Goal: Transaction & Acquisition: Obtain resource

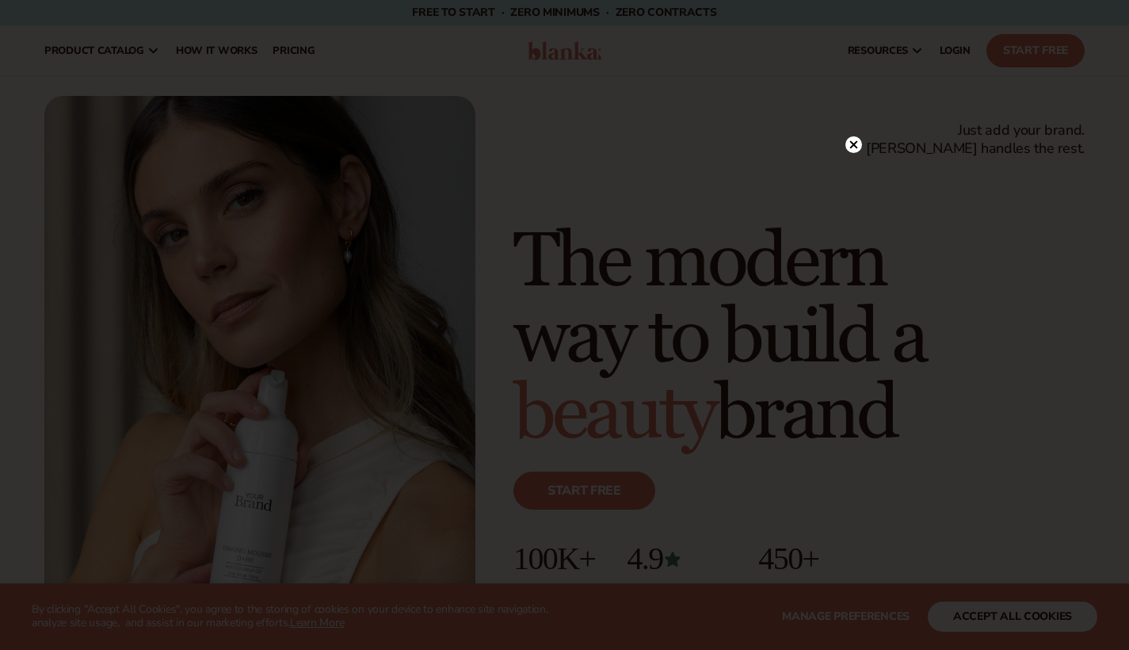
click at [856, 139] on circle at bounding box center [853, 144] width 17 height 17
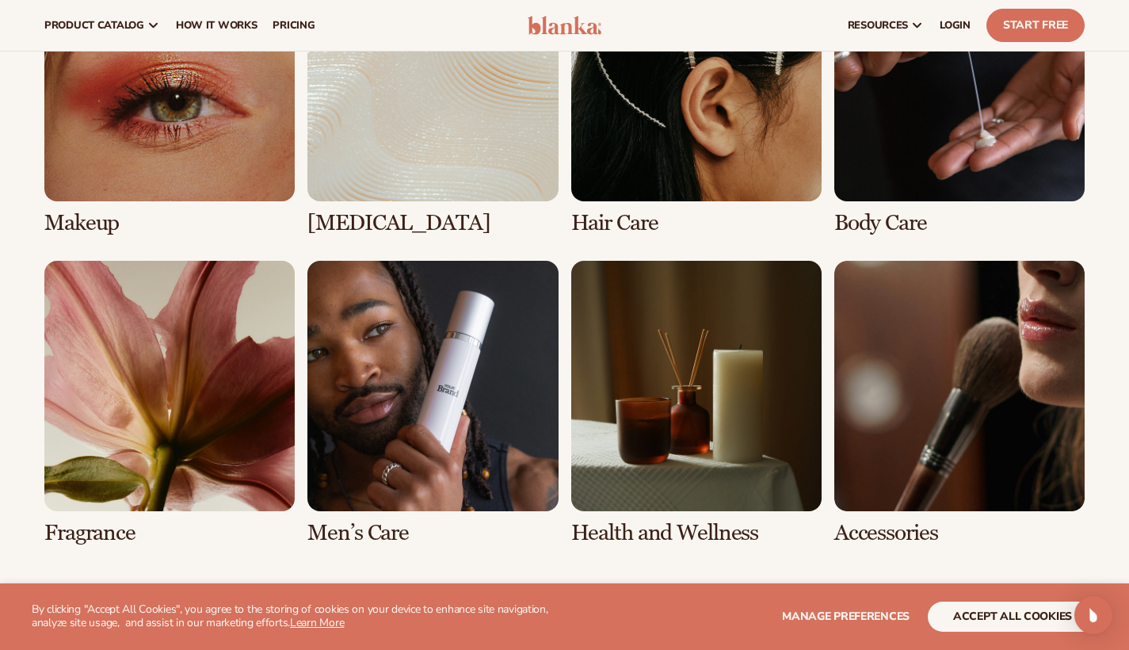
scroll to position [3078, 0]
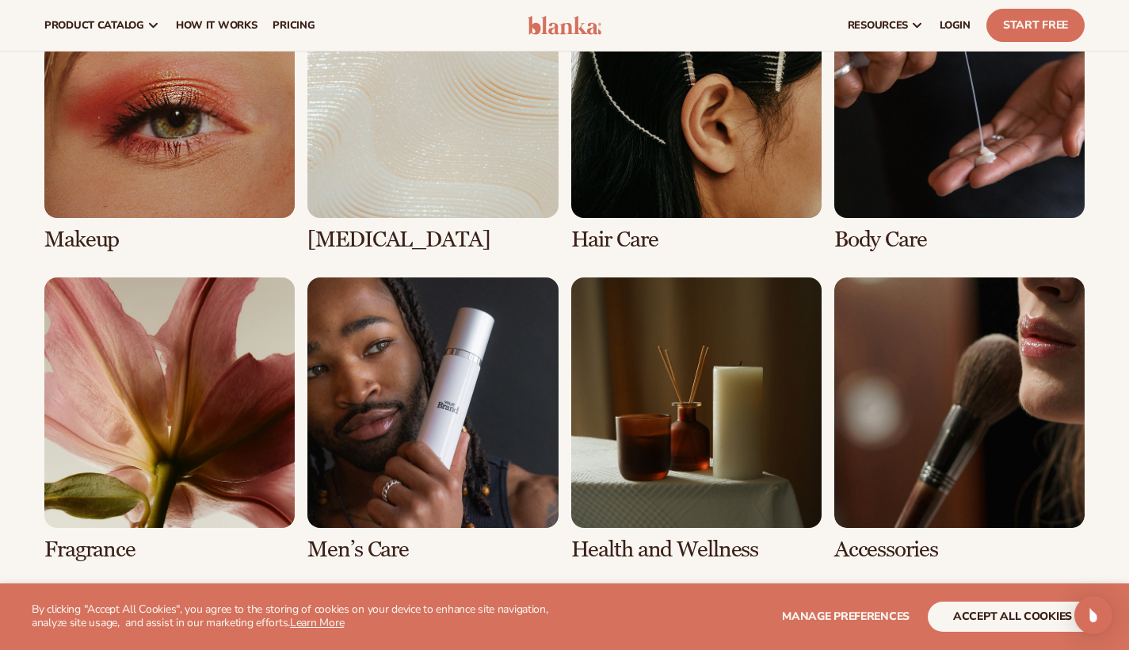
click at [189, 173] on link "1 / 8" at bounding box center [169, 110] width 250 height 284
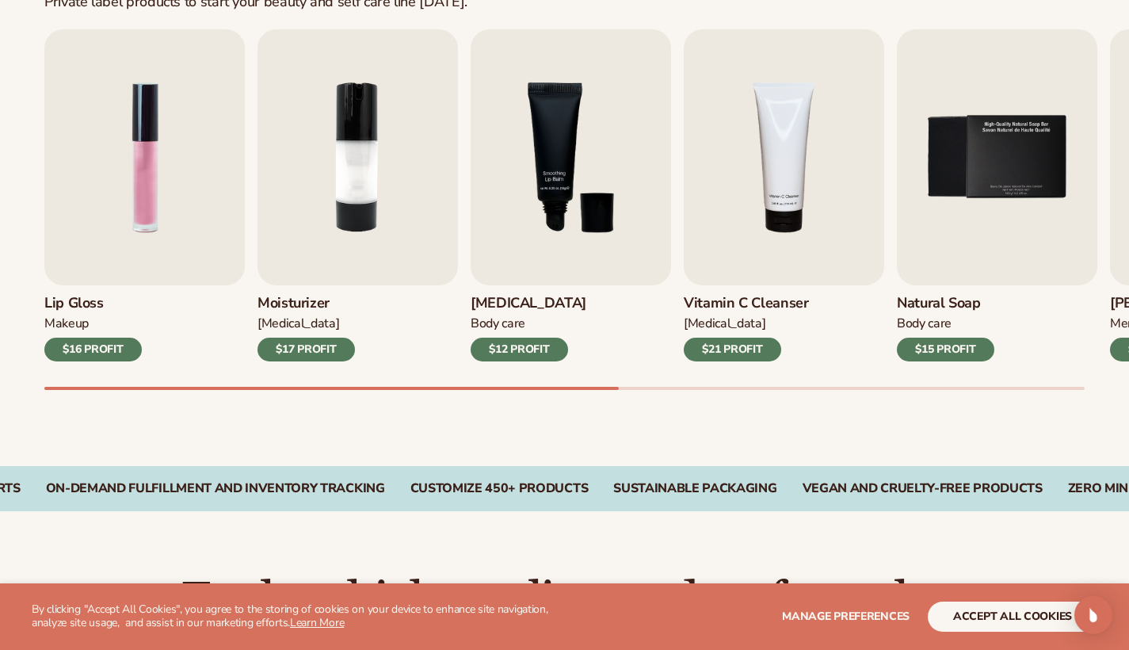
scroll to position [532, 0]
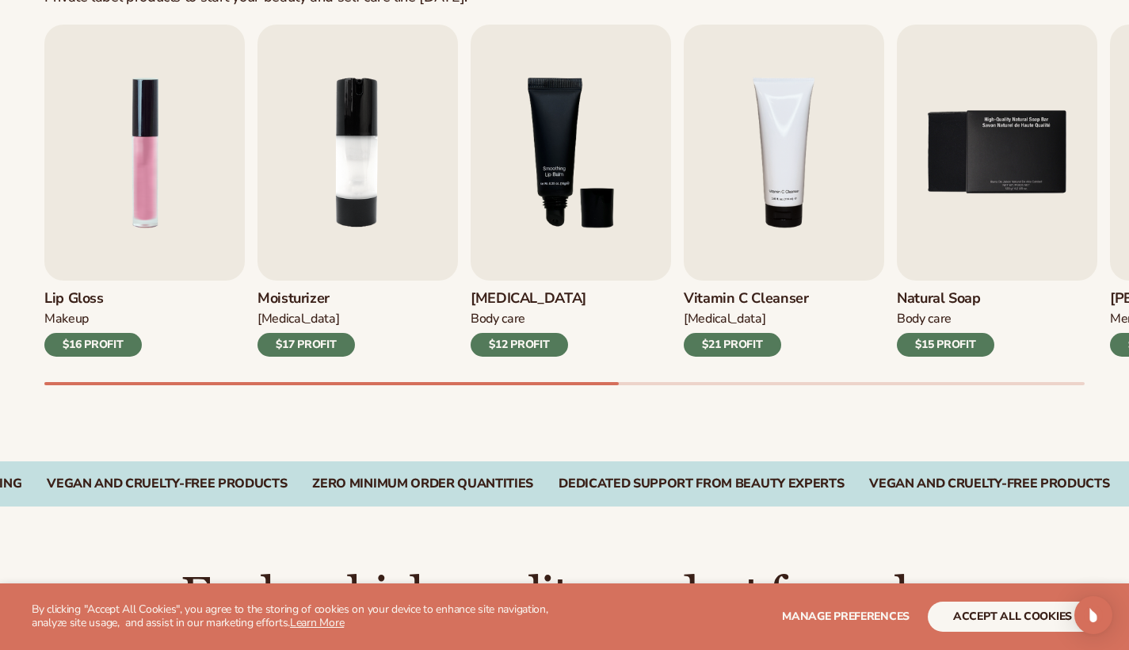
click at [448, 456] on div "Best sellers Private label products to start your beauty and self care line tod…" at bounding box center [564, 177] width 1129 height 568
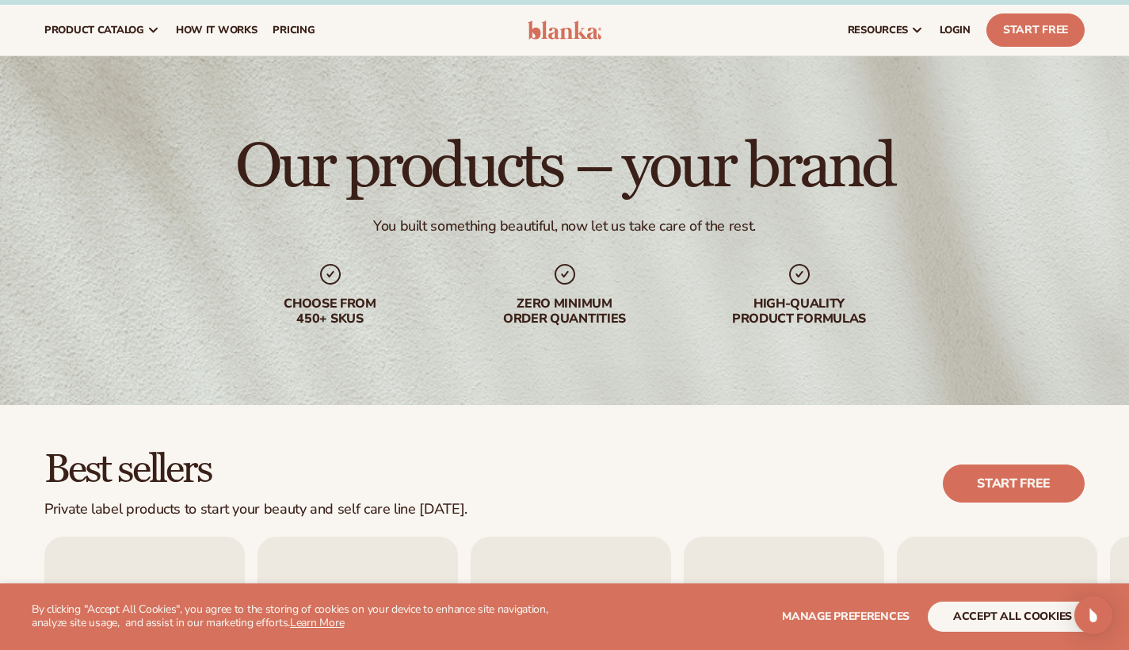
scroll to position [0, 0]
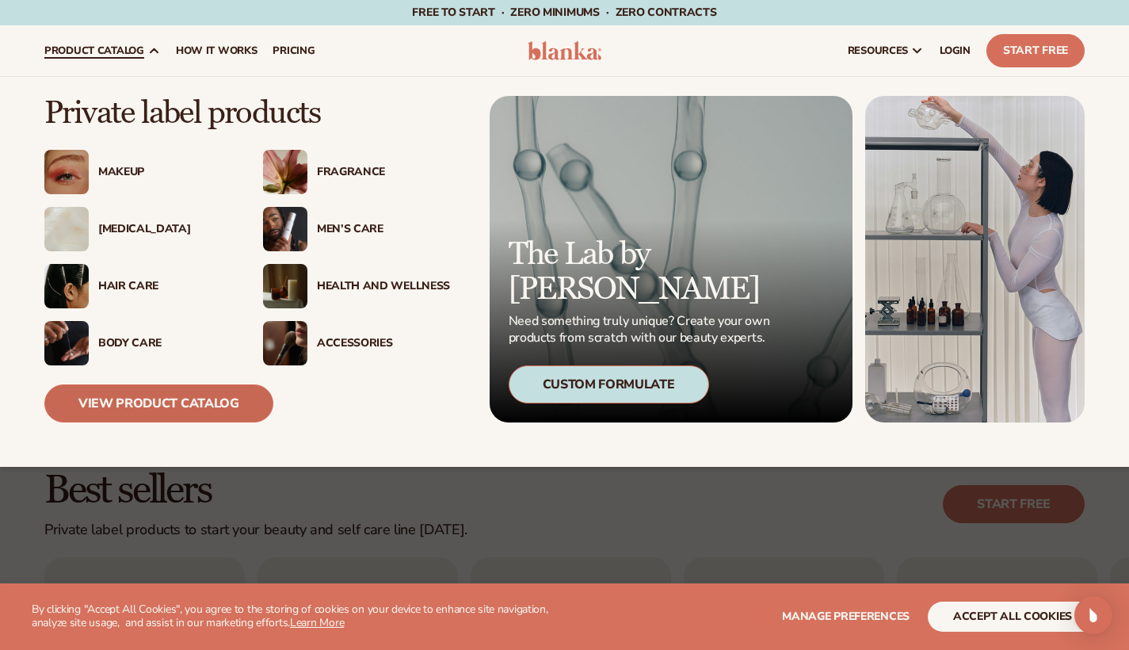
click at [128, 406] on link "View Product Catalog" at bounding box center [158, 403] width 229 height 38
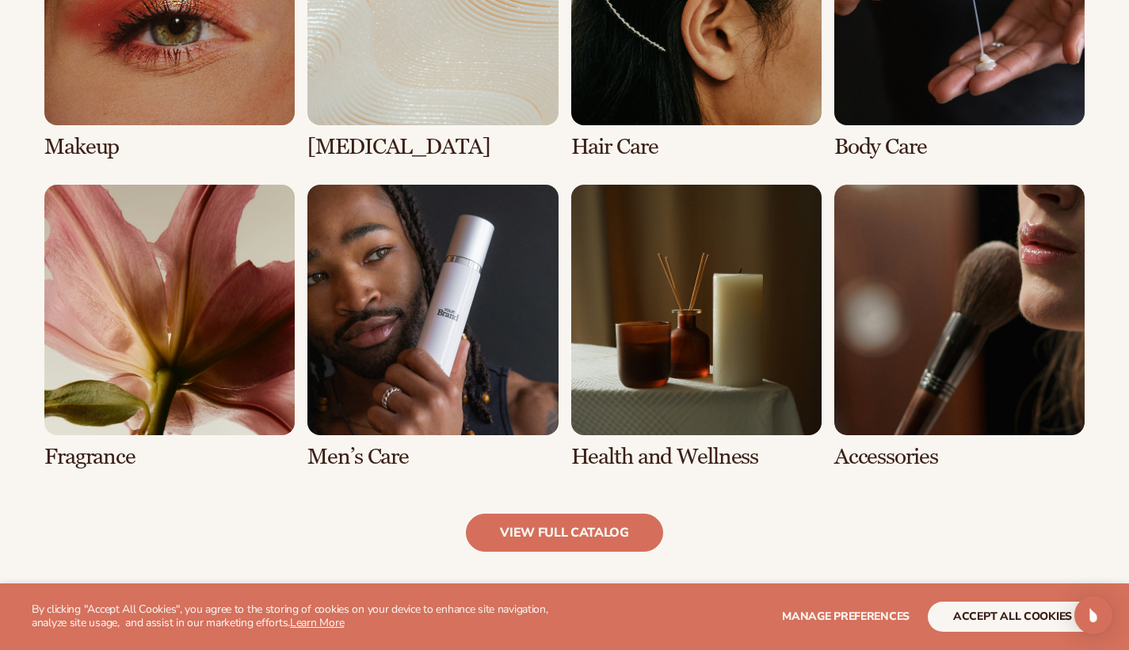
scroll to position [1447, 0]
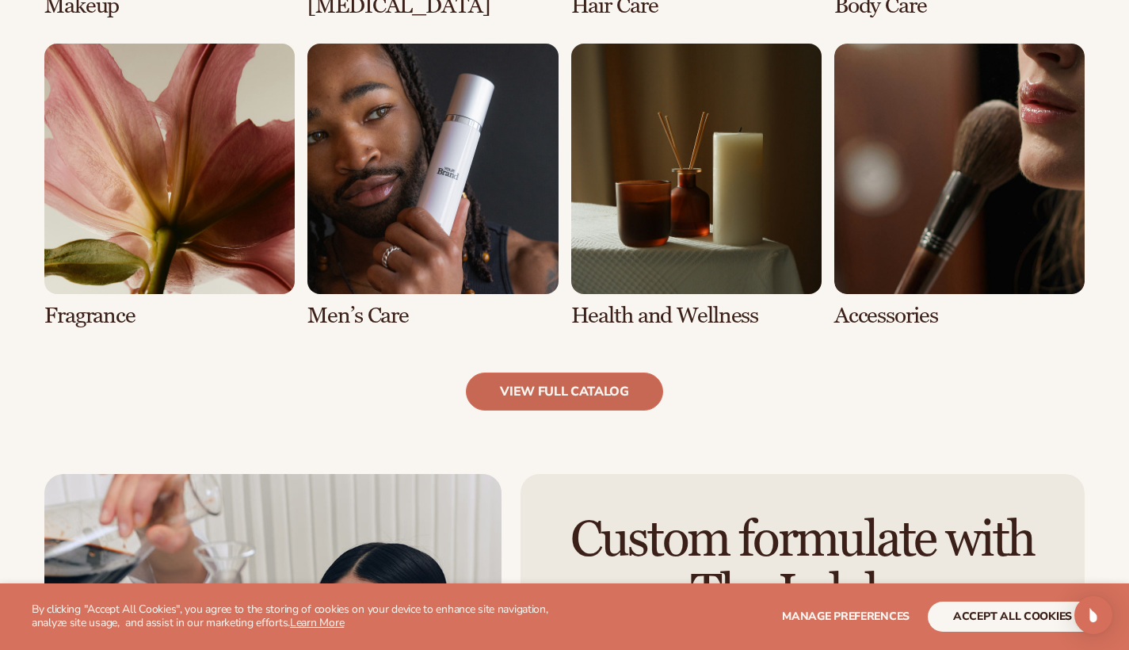
click at [612, 398] on link "view full catalog" at bounding box center [564, 391] width 197 height 38
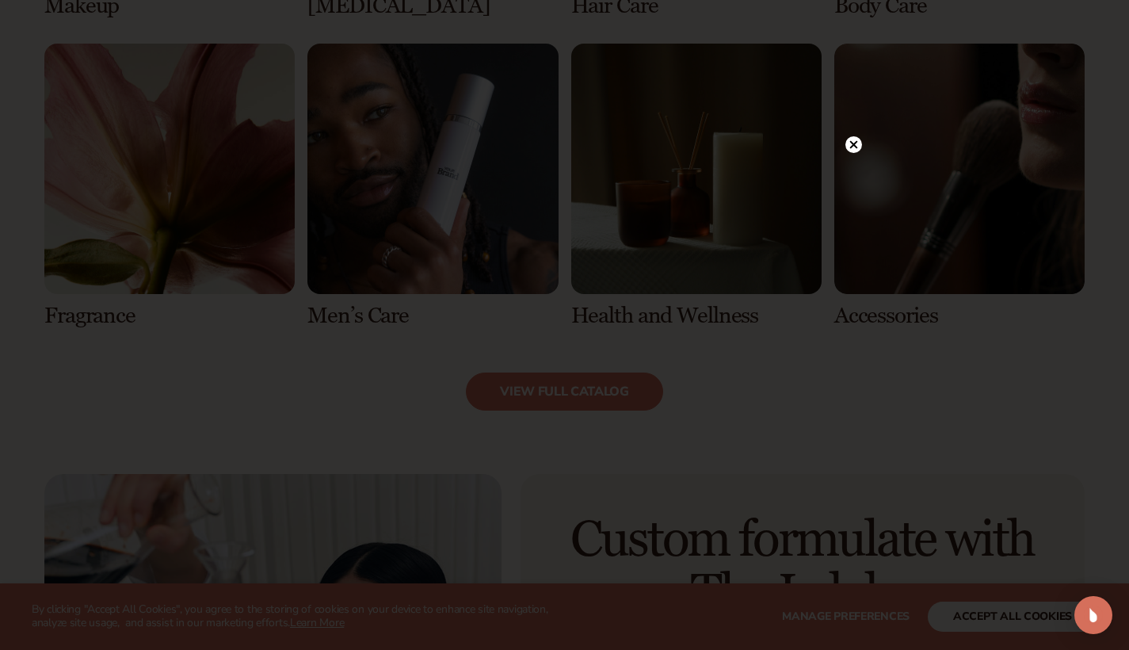
click at [855, 143] on icon at bounding box center [853, 144] width 8 height 8
